Goal: Task Accomplishment & Management: Manage account settings

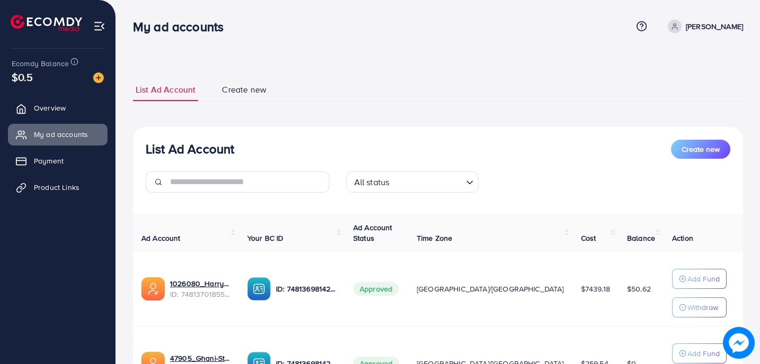
click at [686, 22] on p "[PERSON_NAME]" at bounding box center [714, 26] width 57 height 13
click at [680, 82] on span "Log out" at bounding box center [679, 87] width 29 height 13
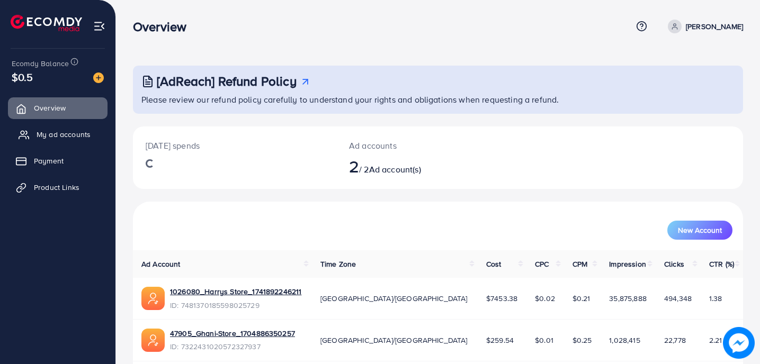
click at [55, 124] on link "My ad accounts" at bounding box center [58, 134] width 100 height 21
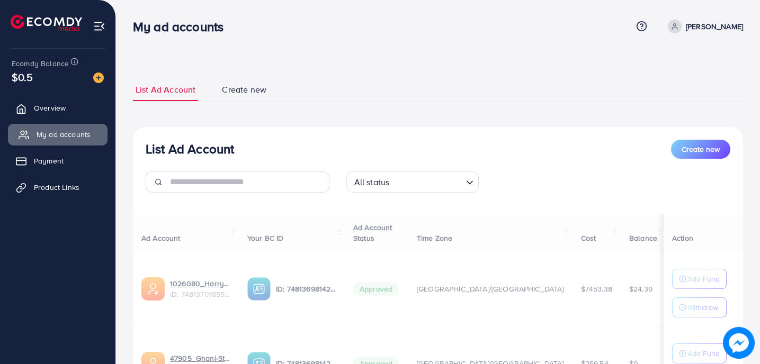
click at [55, 129] on span "My ad accounts" at bounding box center [64, 134] width 54 height 11
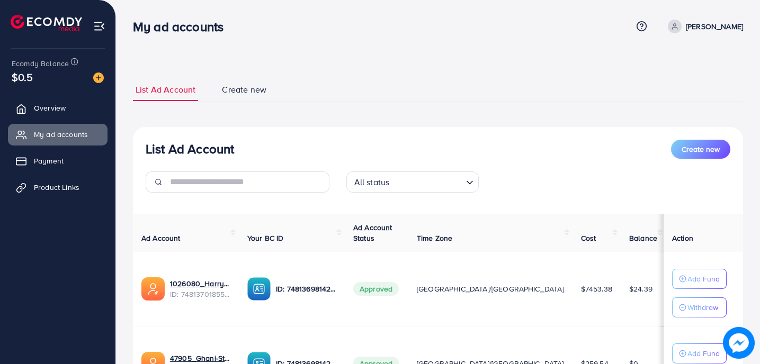
scroll to position [76, 0]
